Goal: Task Accomplishment & Management: Manage account settings

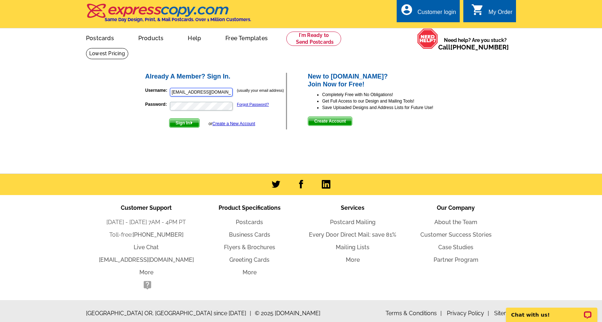
type input "marketing@themoneystore.com"
click at [185, 122] on button "Sign In" at bounding box center [184, 122] width 30 height 9
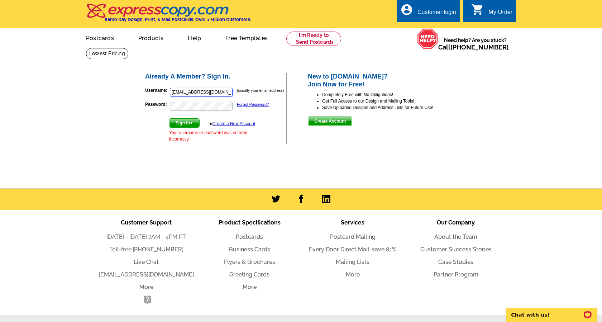
type input "marketing@themoneystore.com"
click at [185, 122] on button "Sign In" at bounding box center [184, 122] width 30 height 9
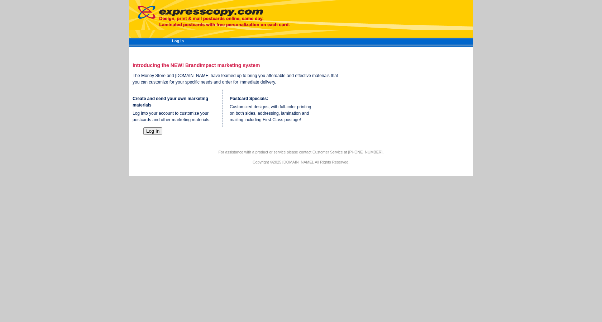
click at [148, 135] on button "Log In" at bounding box center [152, 131] width 19 height 8
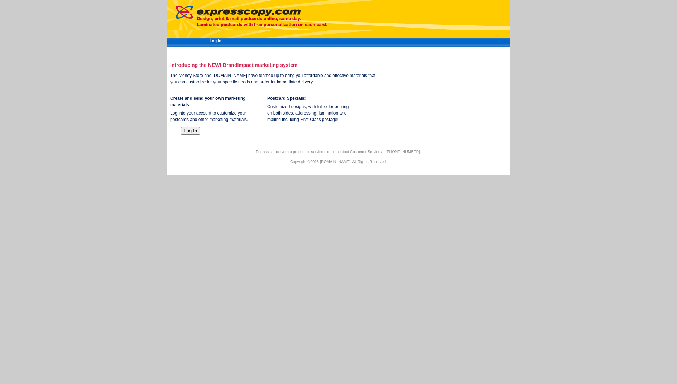
click at [188, 135] on button "Log In" at bounding box center [190, 131] width 19 height 8
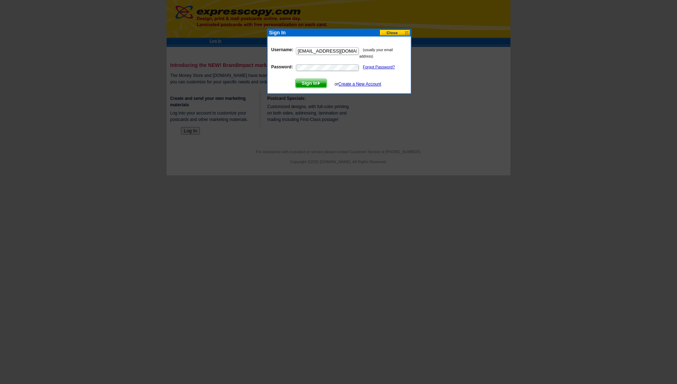
type input "markering@themoneystore.com"
click at [311, 83] on button "Sign In" at bounding box center [311, 83] width 32 height 9
type input "marketing@themoneystore.com"
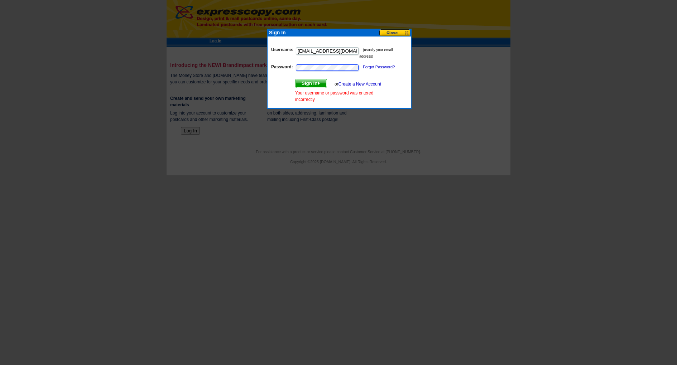
scroll to position [-3, 0]
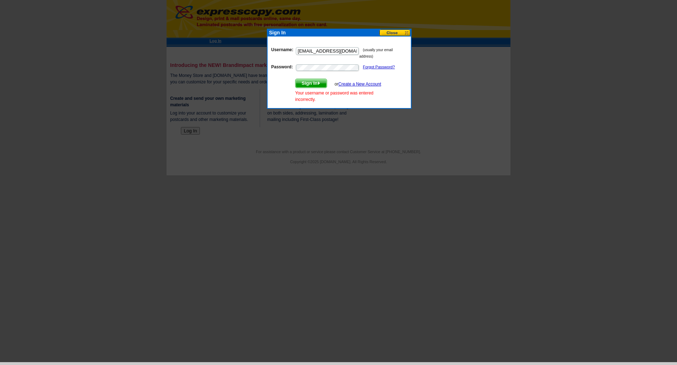
click at [312, 82] on button "Sign In" at bounding box center [311, 83] width 32 height 9
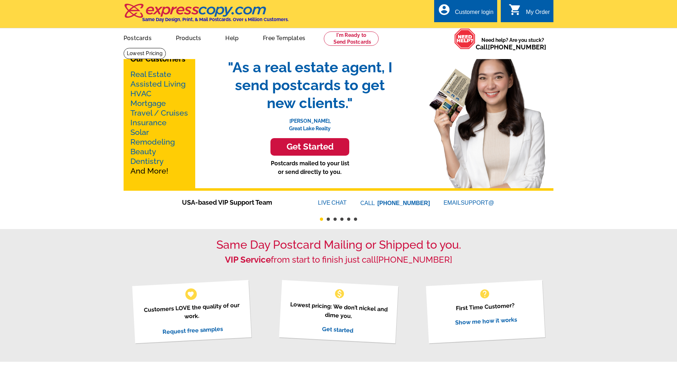
click at [478, 13] on div "Customer login" at bounding box center [474, 14] width 39 height 10
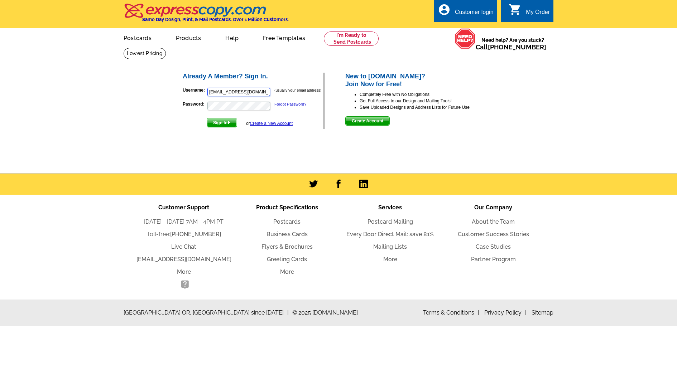
type input "[EMAIL_ADDRESS][DOMAIN_NAME]"
click at [222, 122] on button "Sign In" at bounding box center [222, 122] width 30 height 9
